Goal: Transaction & Acquisition: Purchase product/service

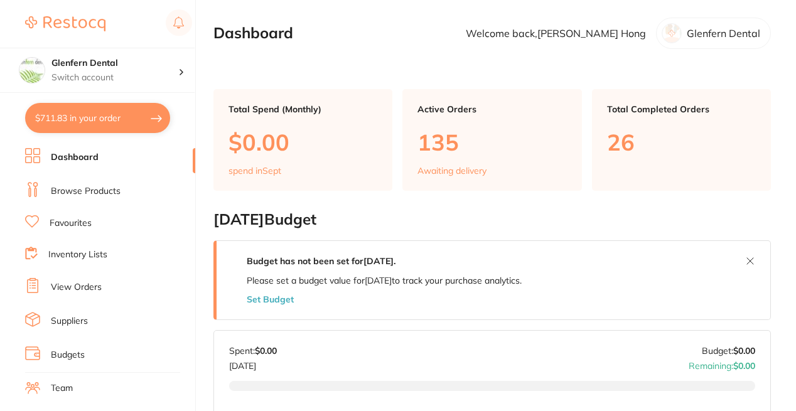
click at [63, 190] on link "Browse Products" at bounding box center [86, 191] width 70 height 13
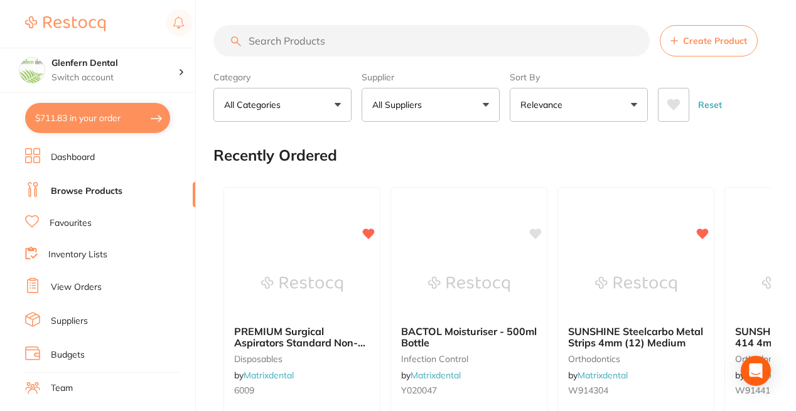
paste input "FTBGP500W"
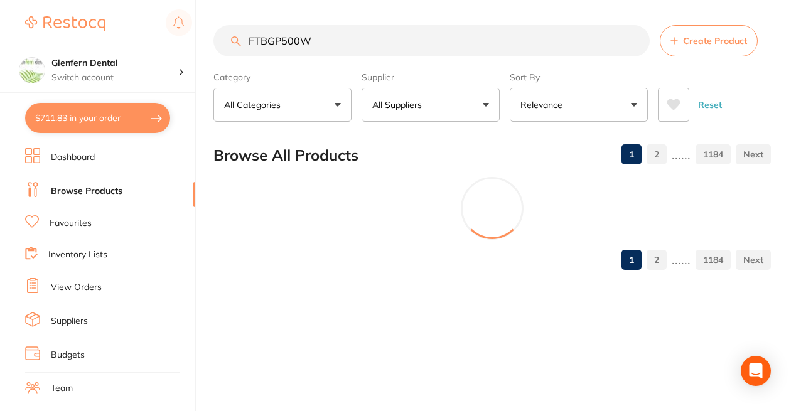
type input "FTBGP500W"
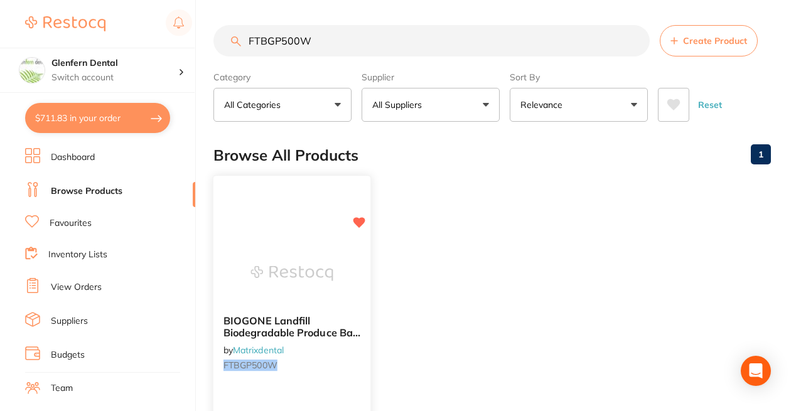
click at [278, 321] on span "BIOGONE Landfill Biodegradable Produce Bag Roll (500) 10um" at bounding box center [291, 333] width 137 height 36
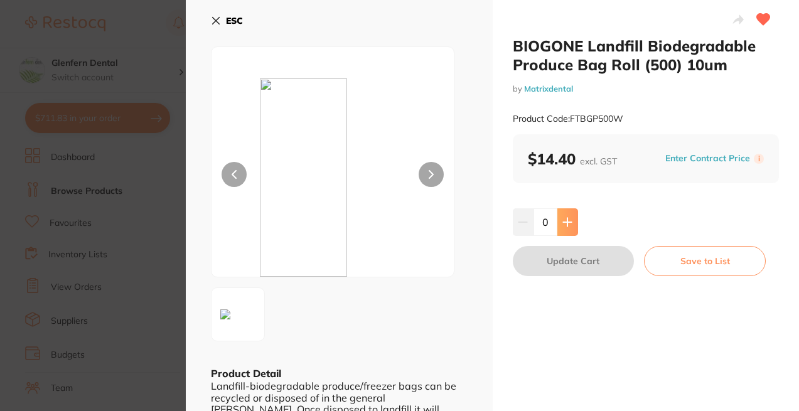
click at [569, 222] on icon at bounding box center [567, 222] width 8 height 8
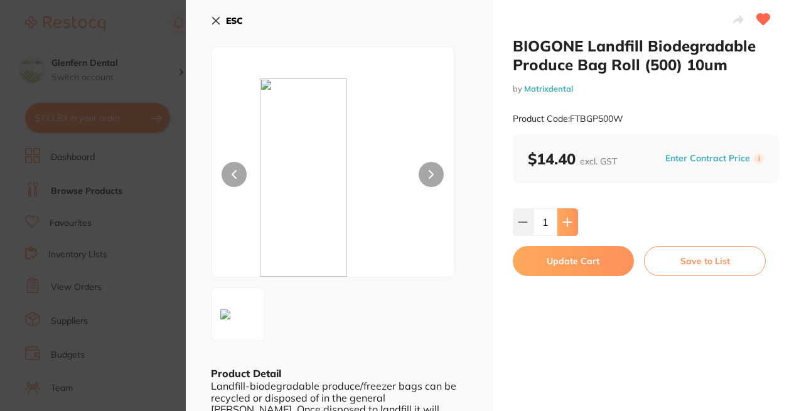
click at [567, 222] on icon at bounding box center [567, 222] width 8 height 8
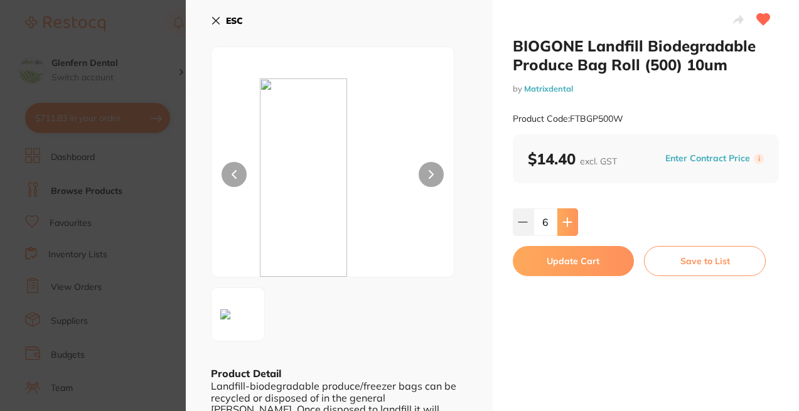
click at [567, 222] on icon at bounding box center [567, 222] width 8 height 8
click at [518, 225] on icon at bounding box center [523, 222] width 10 height 10
type input "6"
click at [576, 265] on button "Update Cart" at bounding box center [574, 261] width 122 height 30
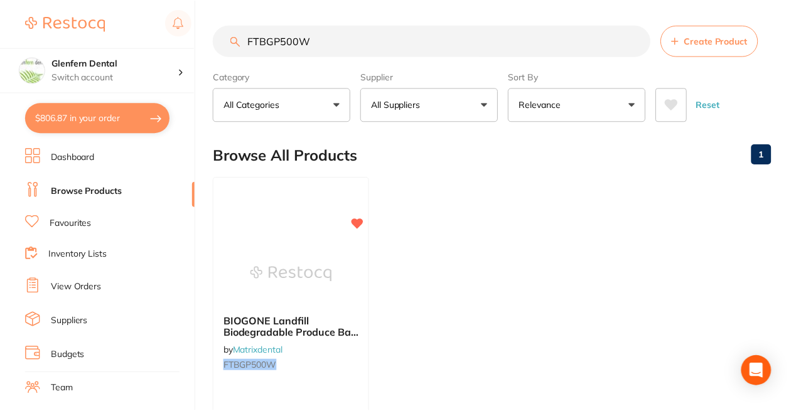
scroll to position [10, 0]
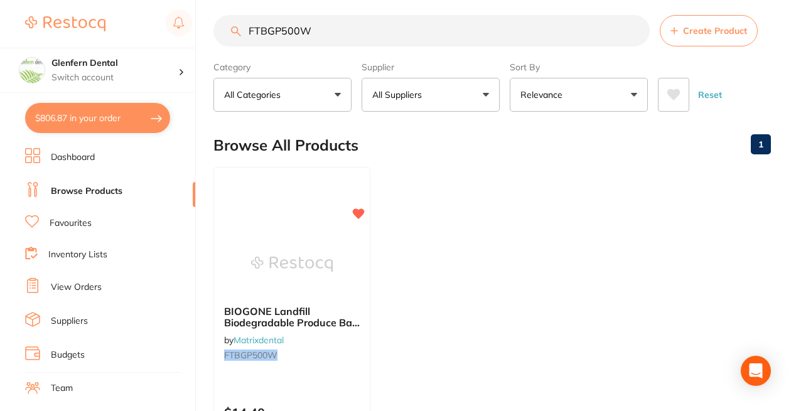
click at [365, 29] on input "FTBGP500W" at bounding box center [431, 30] width 436 height 31
type input "F"
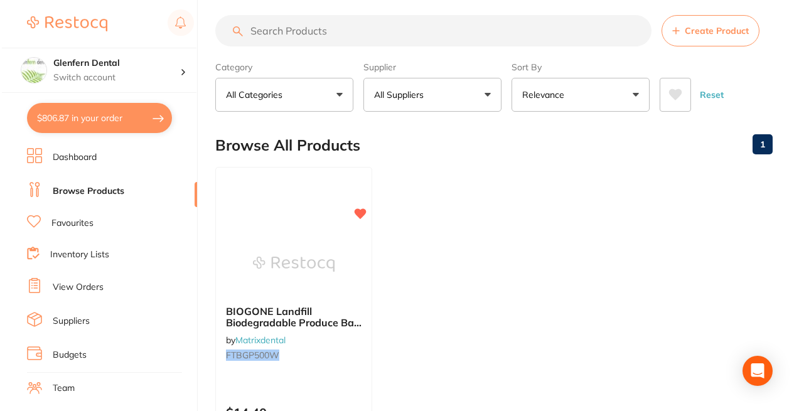
scroll to position [0, 0]
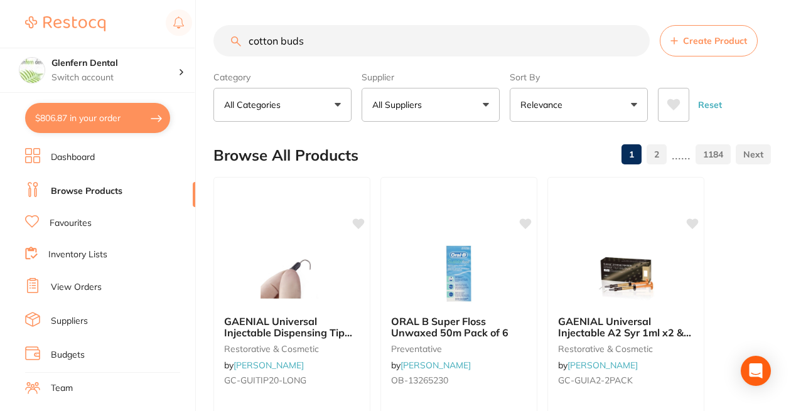
type input "cotton buds"
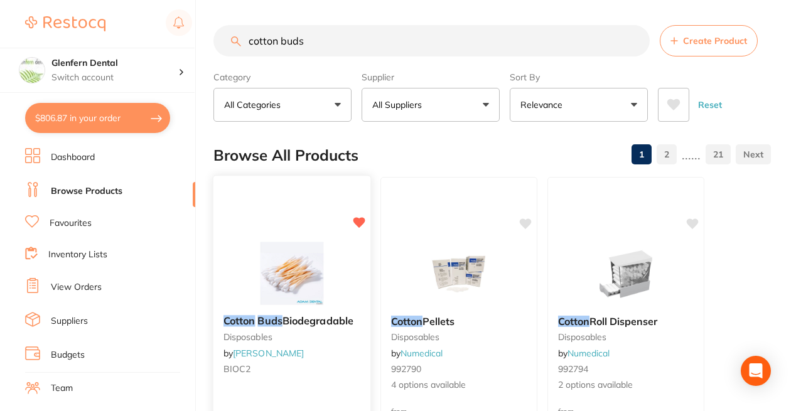
click at [276, 323] on em "Buds" at bounding box center [269, 321] width 24 height 13
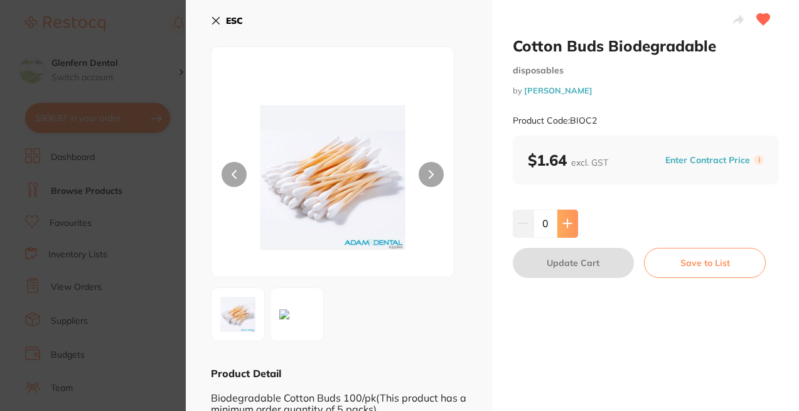
click at [566, 221] on icon at bounding box center [567, 224] width 8 height 8
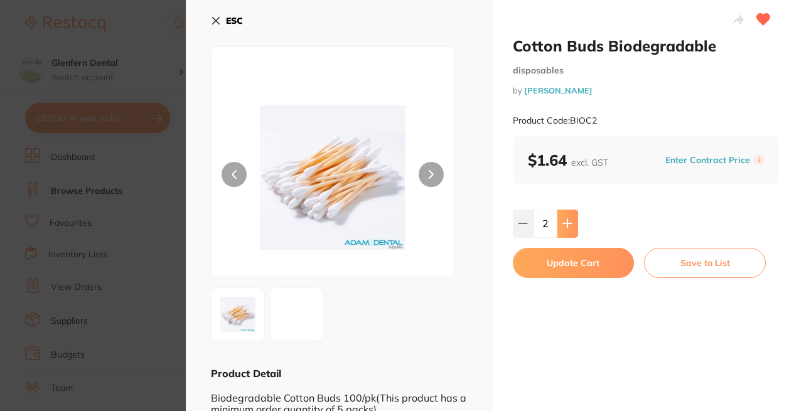
click at [566, 221] on icon at bounding box center [567, 224] width 8 height 8
type input "3"
click at [598, 116] on div "Product Code: BIOC2" at bounding box center [646, 120] width 267 height 31
click at [601, 121] on div "Product Code: BIOC2" at bounding box center [646, 120] width 267 height 31
drag, startPoint x: 601, startPoint y: 121, endPoint x: 584, endPoint y: 122, distance: 16.4
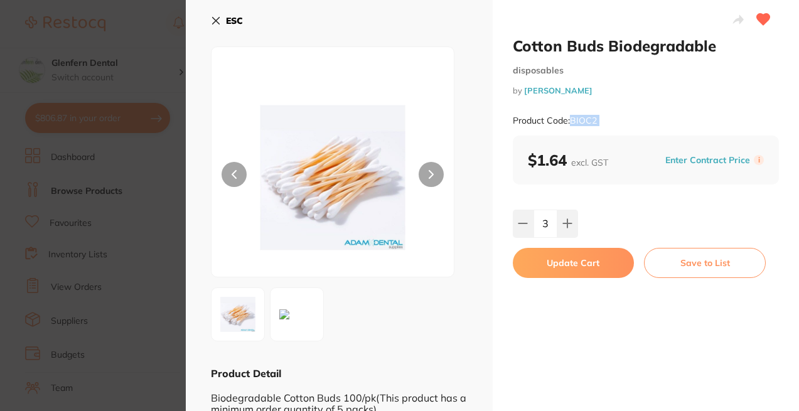
click at [584, 122] on div "Product Code: BIOC2" at bounding box center [646, 120] width 267 height 31
copy small "BIOC2"
click at [626, 56] on div "Cotton Buds Biodegradable disposables by [PERSON_NAME] Product Code: BIOC2" at bounding box center [646, 85] width 267 height 99
click at [711, 50] on h2 "Cotton Buds Biodegradable" at bounding box center [646, 45] width 267 height 19
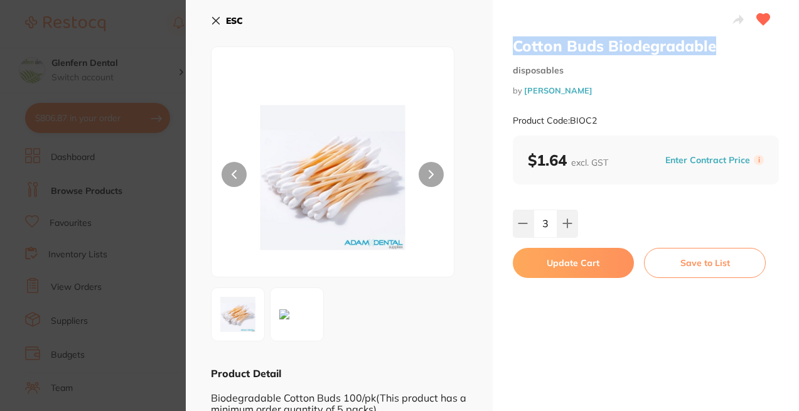
drag, startPoint x: 716, startPoint y: 49, endPoint x: 507, endPoint y: 48, distance: 208.4
click at [507, 48] on div "Cotton Buds Biodegradable disposables by [PERSON_NAME] Product Code: BIOC2 $1.6…" at bounding box center [646, 293] width 307 height 587
copy h2 "Cotton Buds Biodegradable"
click at [569, 262] on button "Update Cart" at bounding box center [574, 263] width 122 height 30
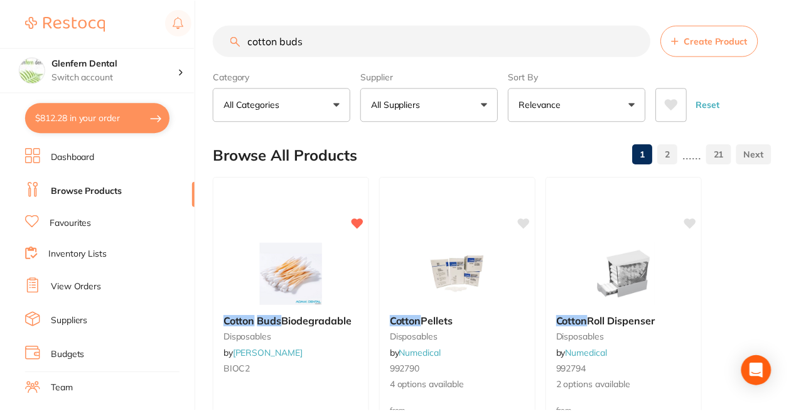
scroll to position [10, 0]
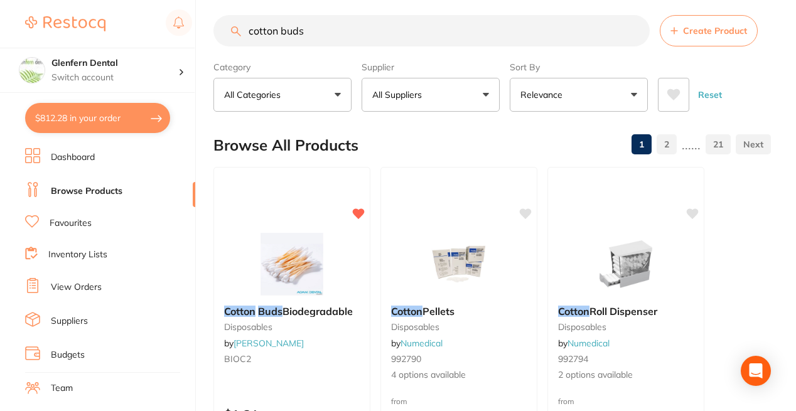
click at [88, 119] on button "$812.28 in your order" at bounding box center [97, 118] width 145 height 30
checkbox input "true"
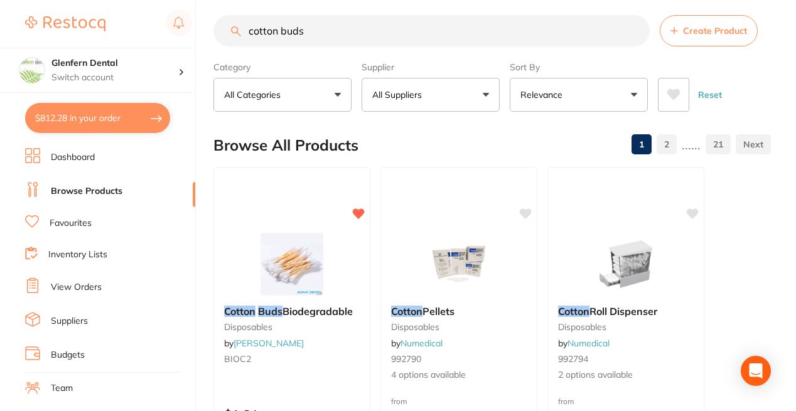
checkbox input "true"
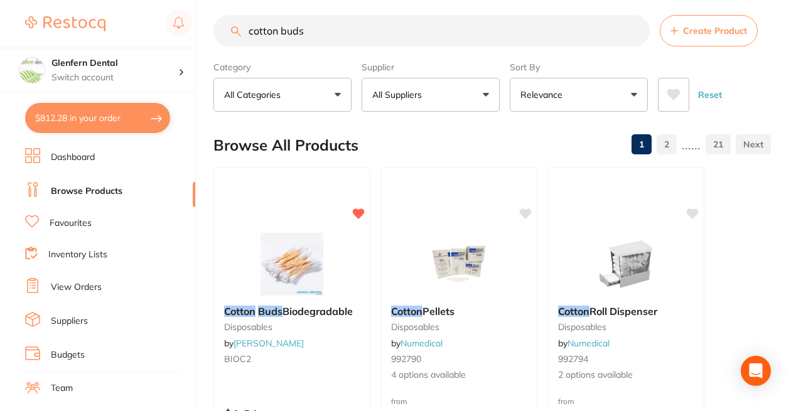
checkbox input "true"
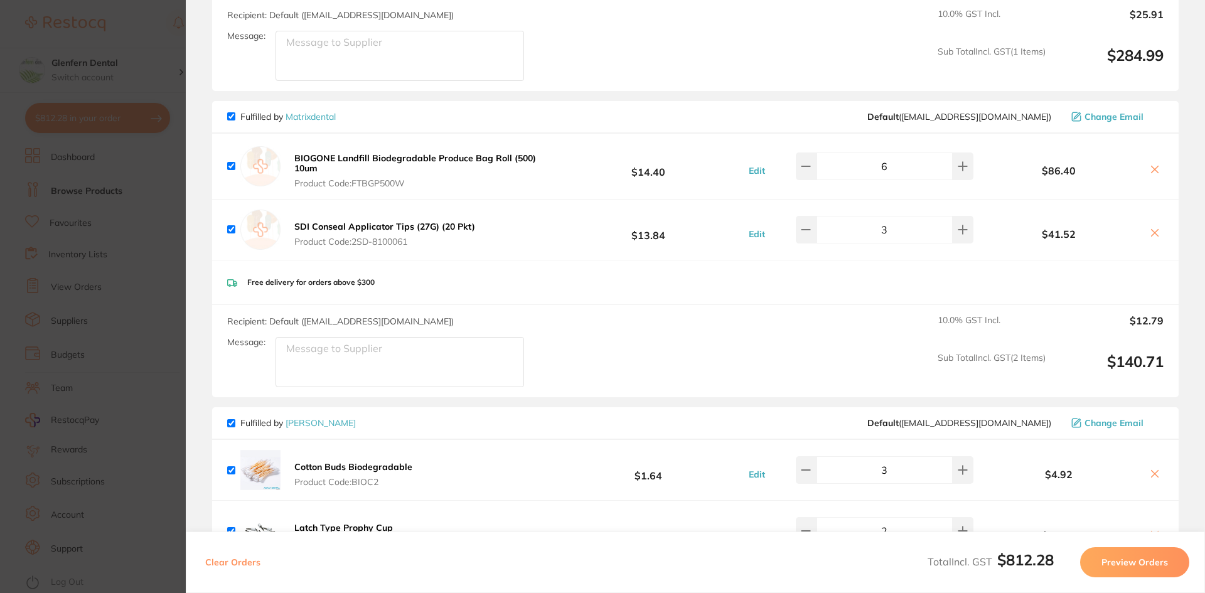
scroll to position [251, 0]
click at [799, 173] on button at bounding box center [806, 168] width 21 height 28
click at [799, 172] on button at bounding box center [806, 168] width 21 height 28
click at [799, 169] on icon at bounding box center [963, 168] width 10 height 10
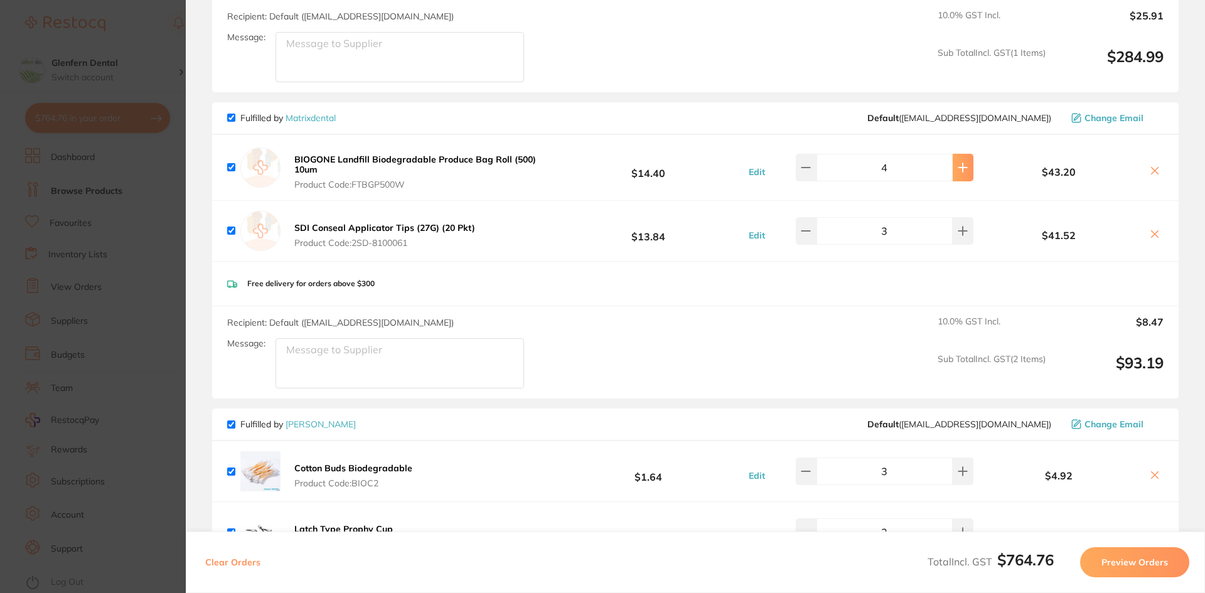
click at [799, 169] on icon at bounding box center [963, 168] width 10 height 10
type input "6"
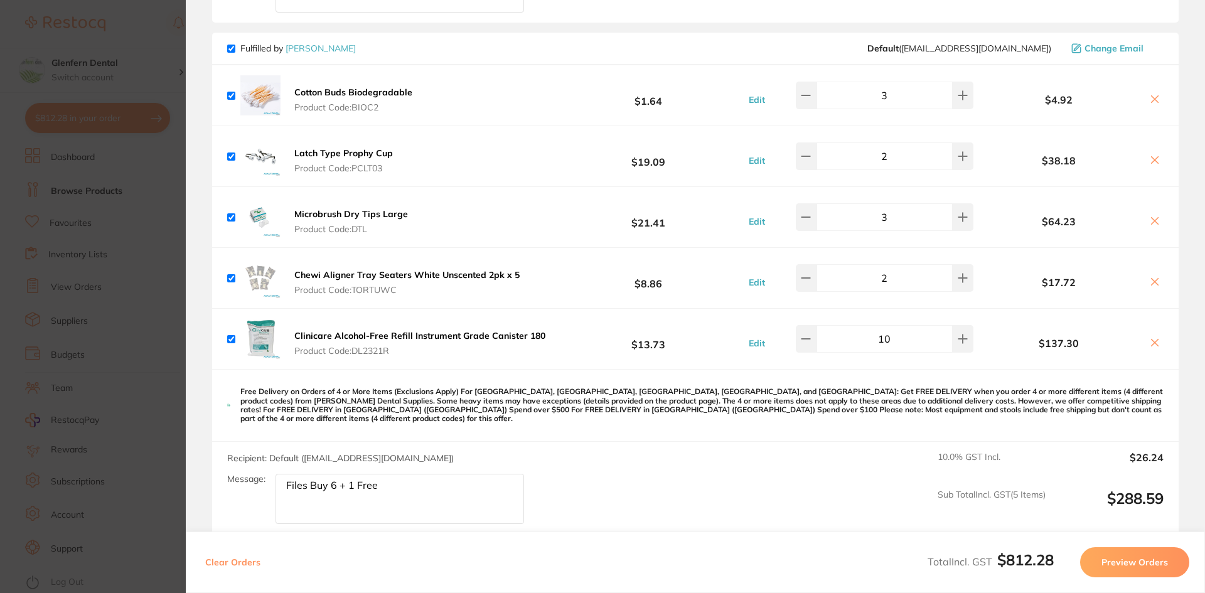
scroll to position [628, 0]
click at [392, 411] on textarea "Files Buy 6 + 1 Free" at bounding box center [400, 498] width 249 height 50
type textarea "F"
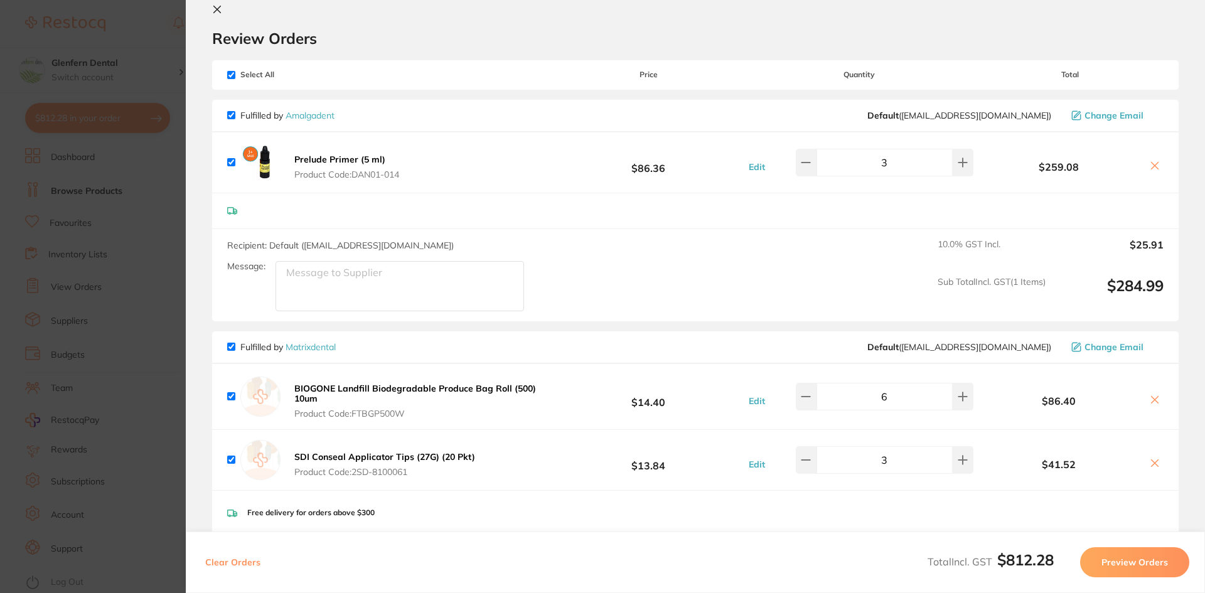
scroll to position [0, 0]
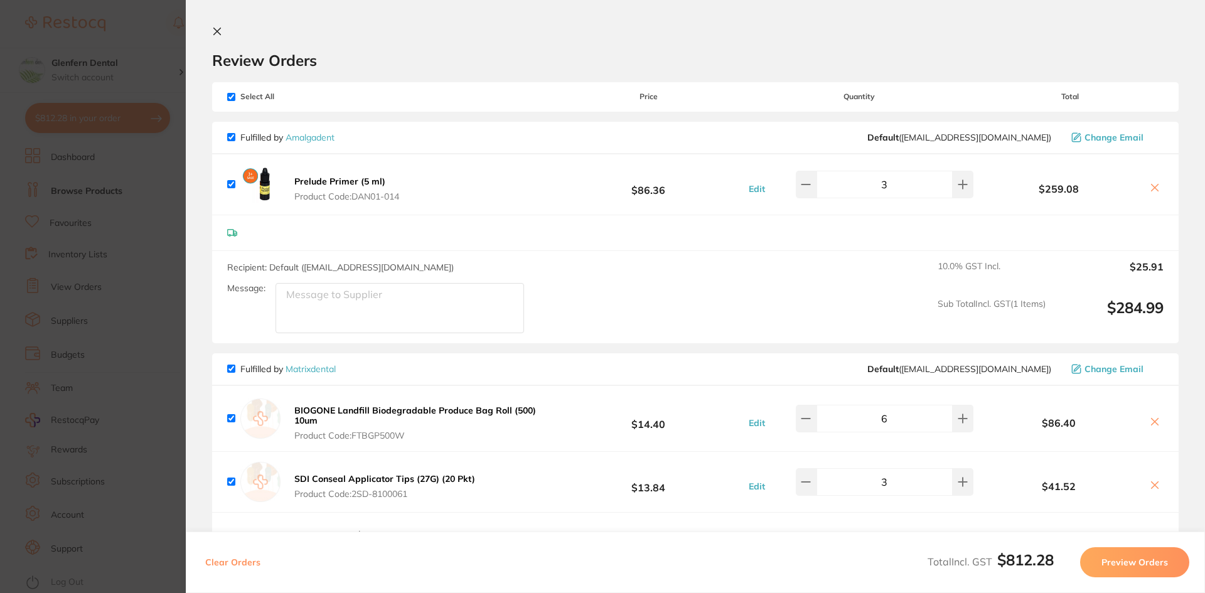
click at [220, 30] on icon at bounding box center [217, 31] width 10 height 10
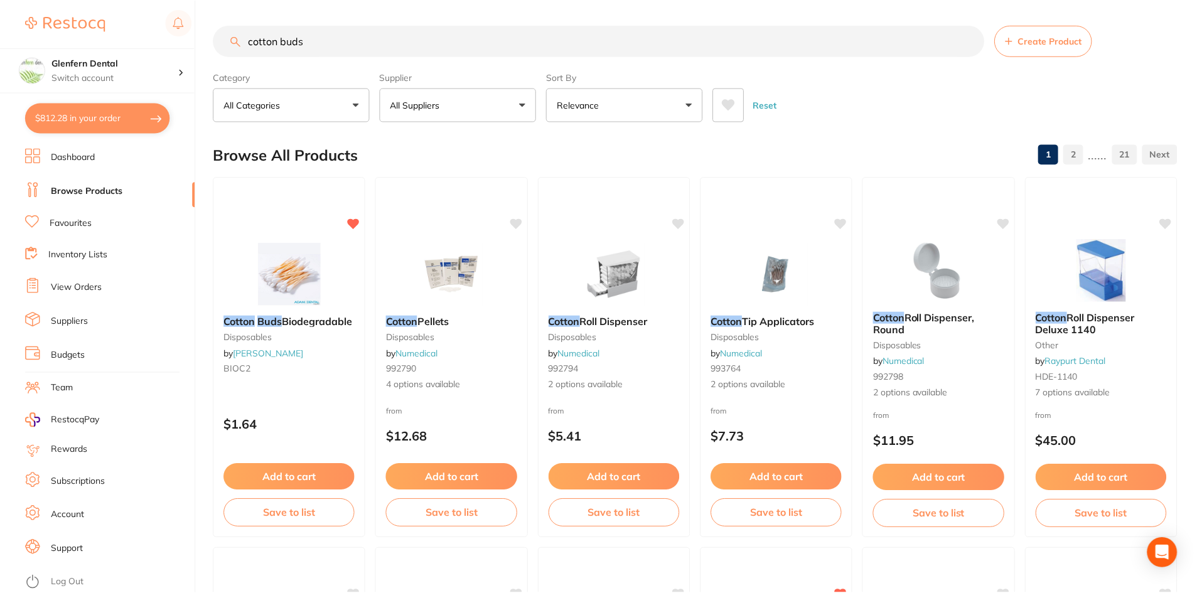
scroll to position [10, 0]
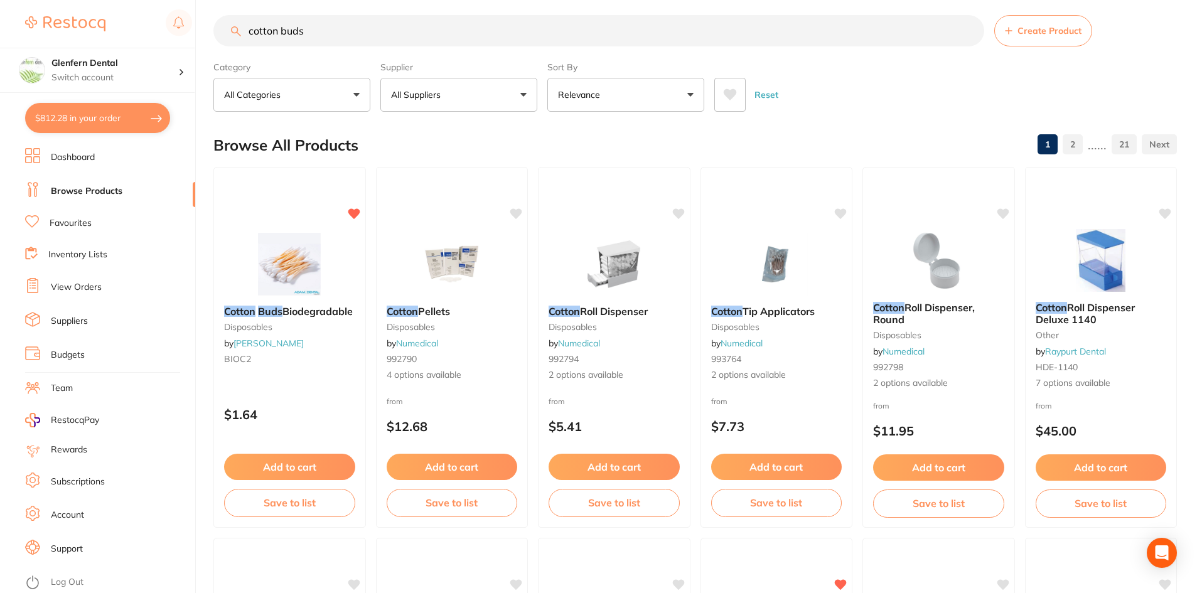
click at [321, 27] on input "cotton buds" at bounding box center [598, 30] width 771 height 31
type input "c"
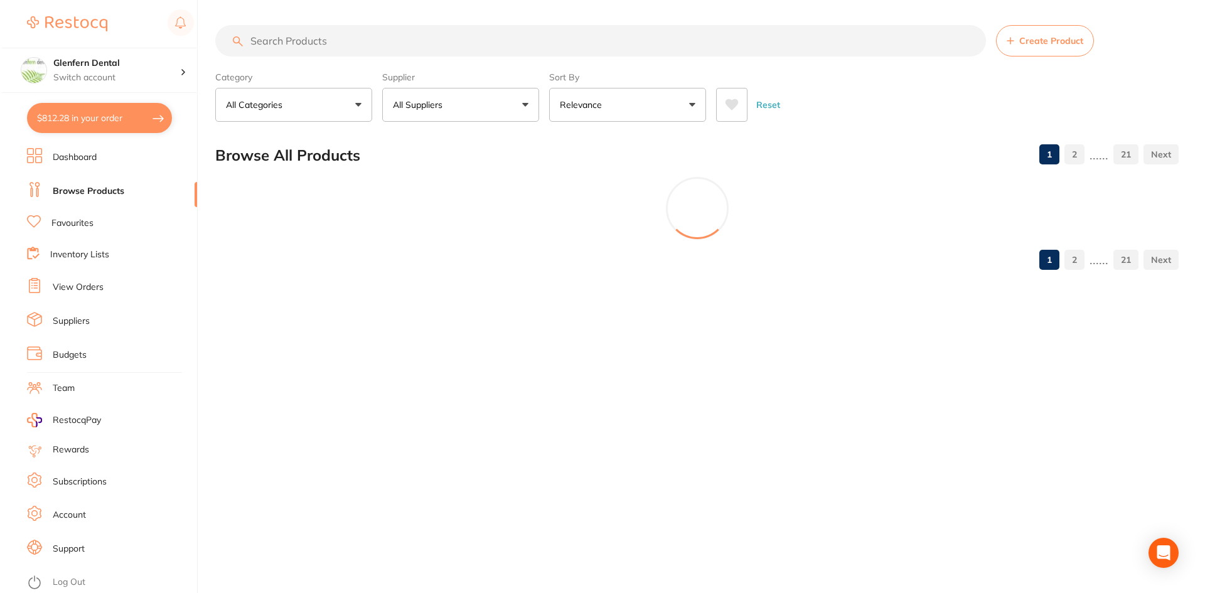
scroll to position [0, 0]
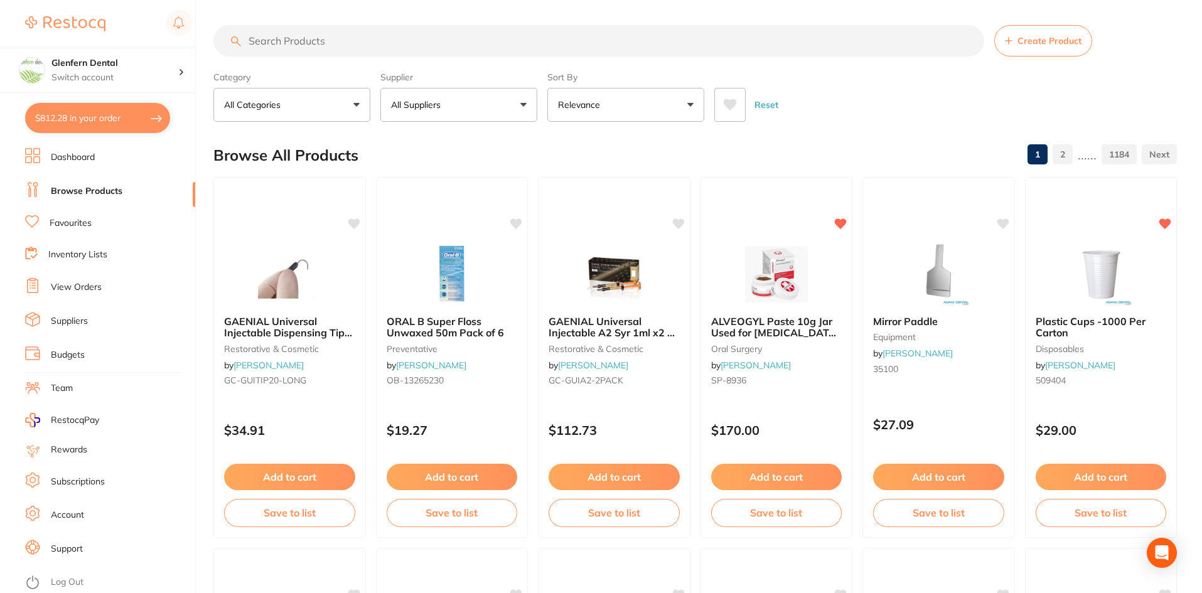
click at [271, 38] on input "search" at bounding box center [598, 40] width 771 height 31
paste input "K52886"
type input "K52886"
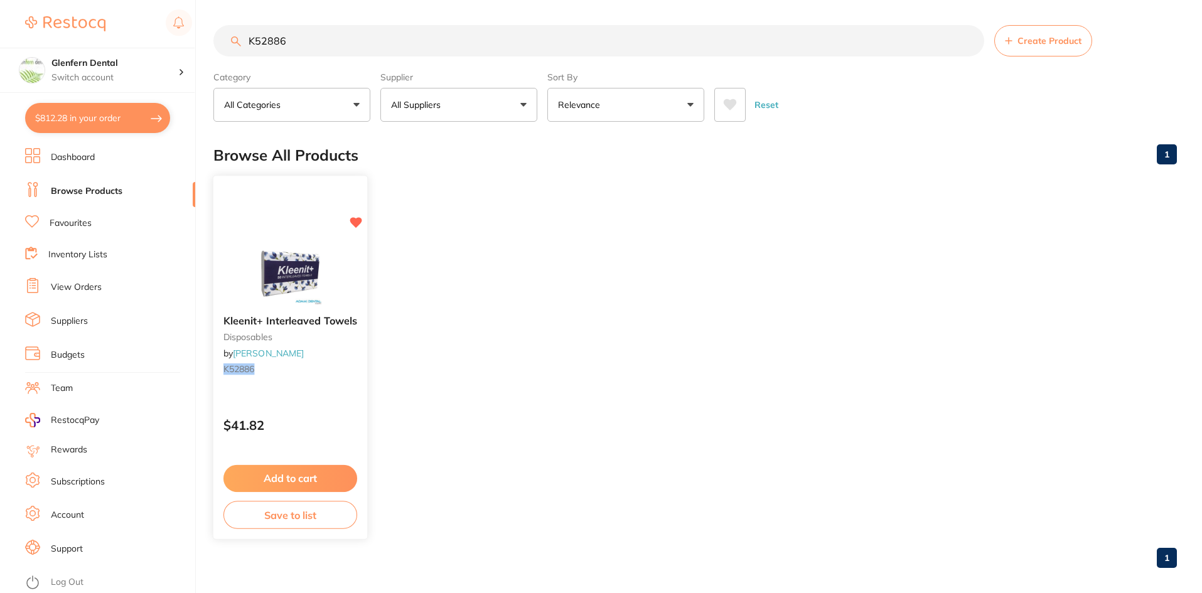
click at [256, 332] on small "disposables" at bounding box center [290, 337] width 134 height 10
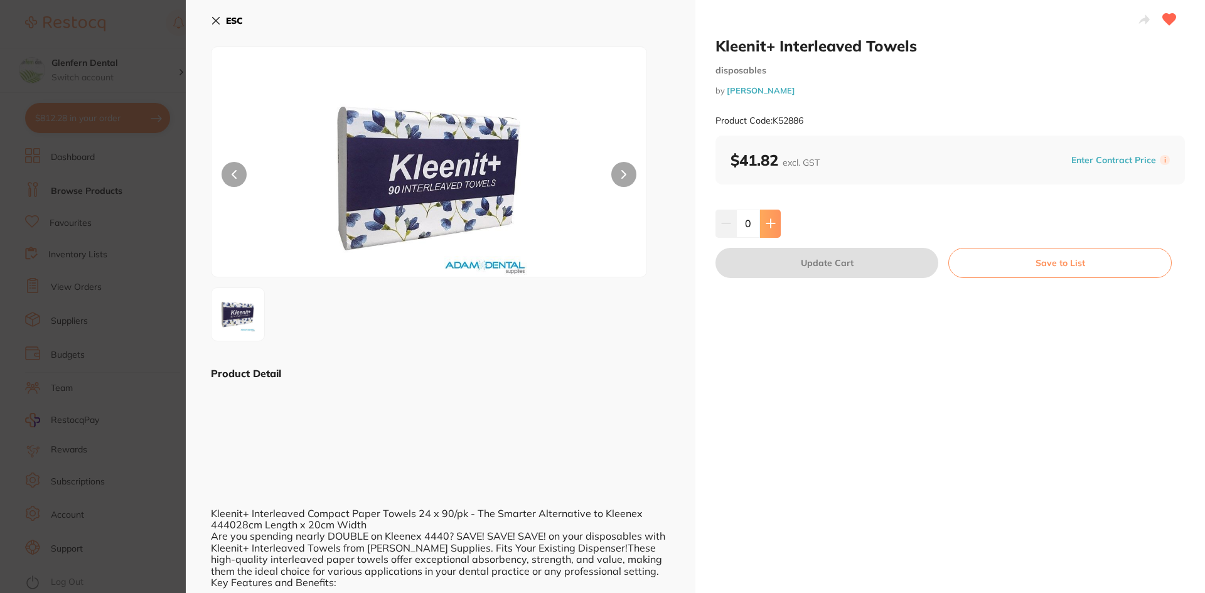
click at [772, 225] on icon at bounding box center [771, 223] width 10 height 10
type input "1"
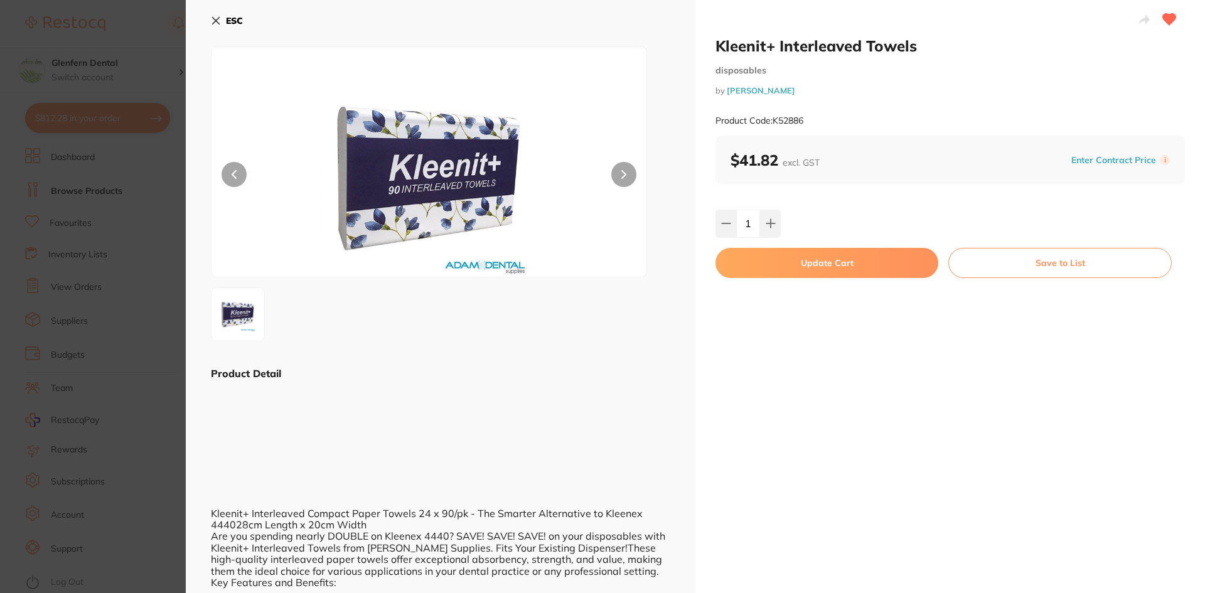
click at [799, 258] on button "Update Cart" at bounding box center [827, 263] width 223 height 30
checkbox input "false"
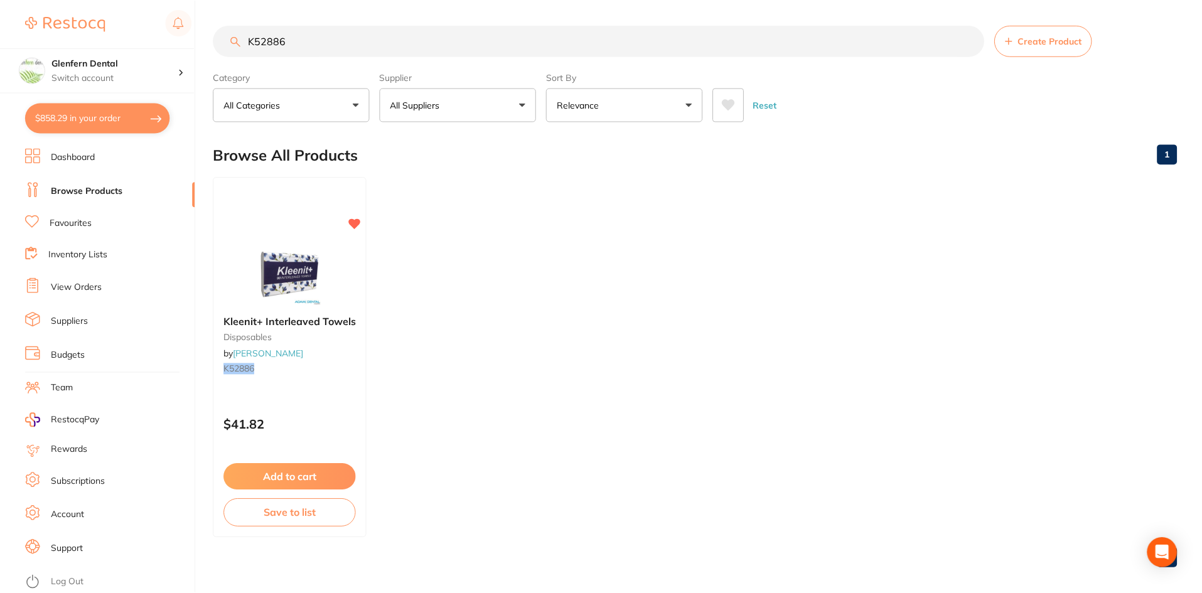
scroll to position [10, 0]
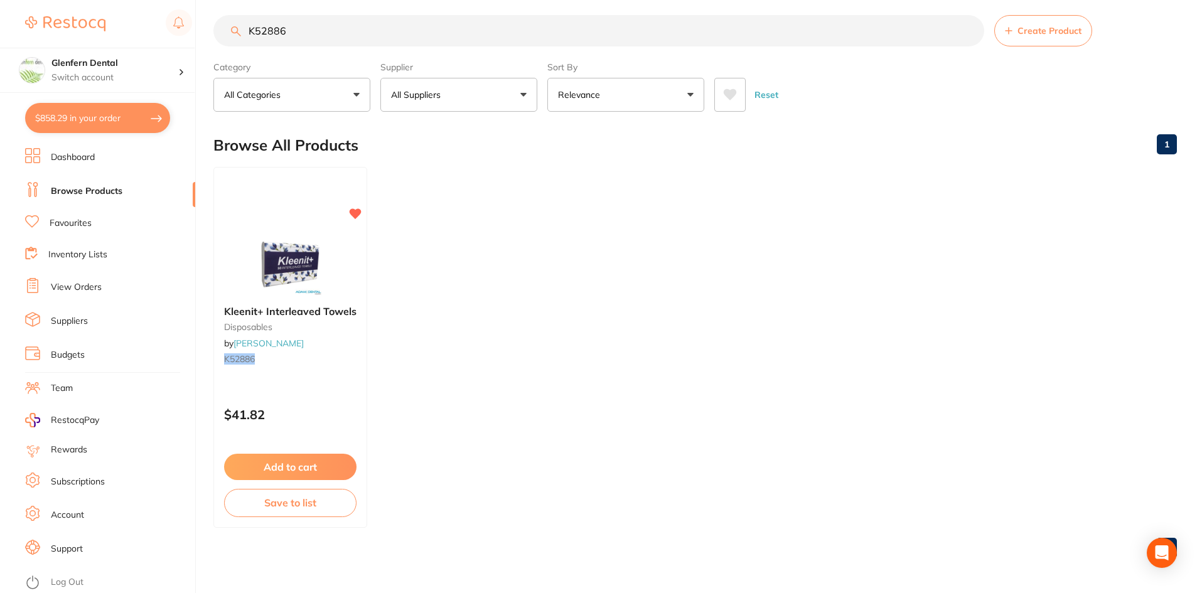
click at [329, 30] on input "K52886" at bounding box center [598, 30] width 771 height 31
type input "K"
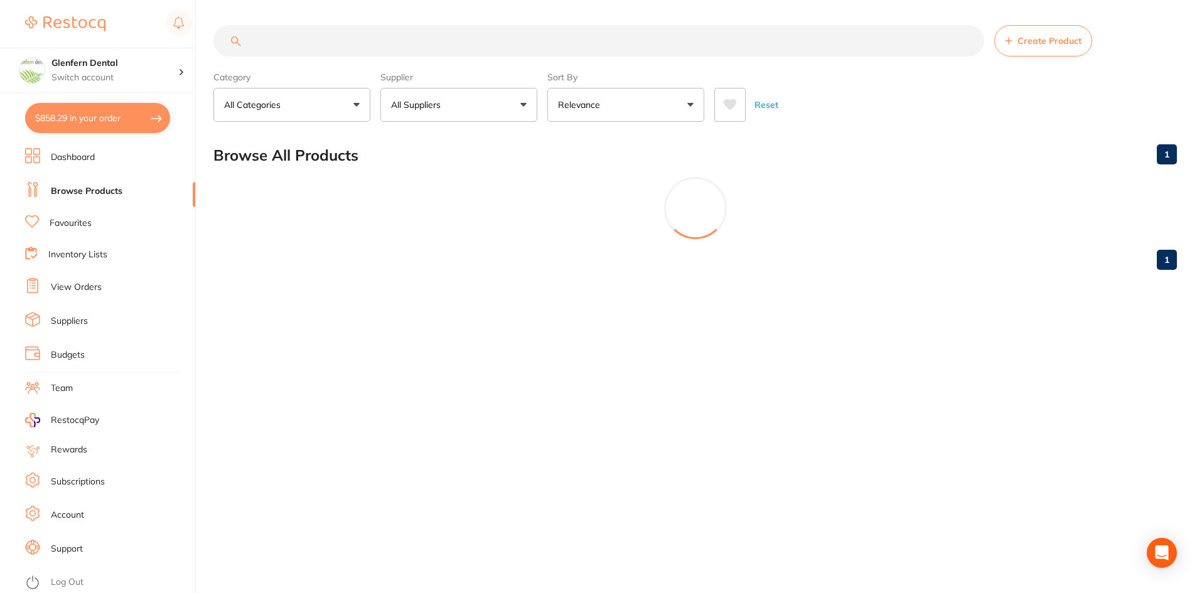
scroll to position [0, 0]
